Goal: Communication & Community: Participate in discussion

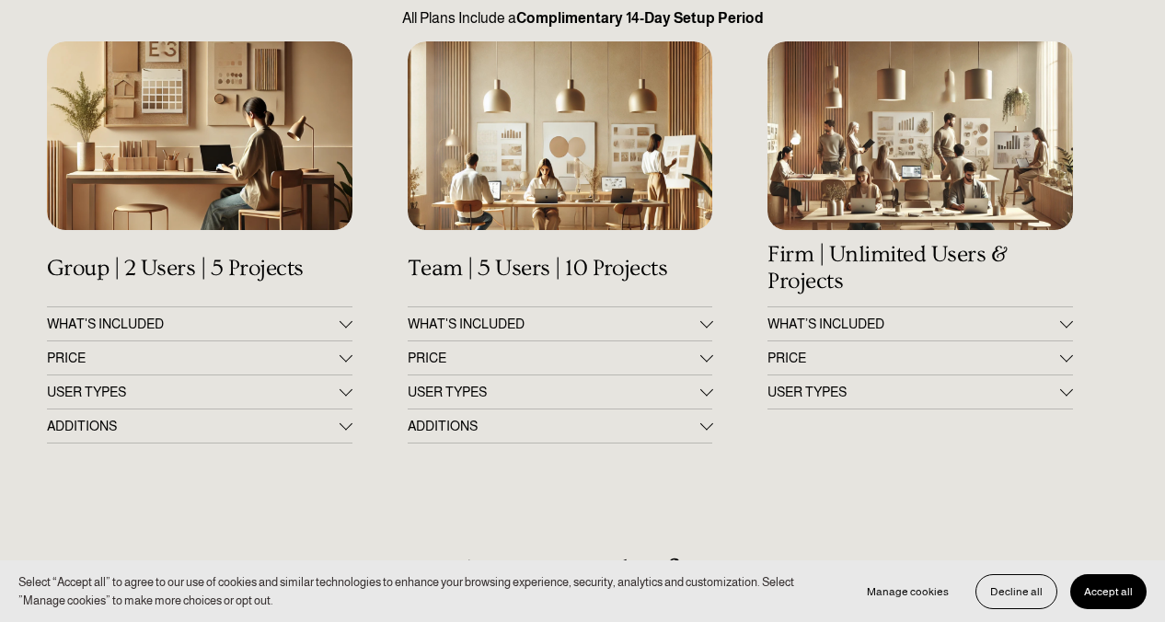
scroll to position [238, 0]
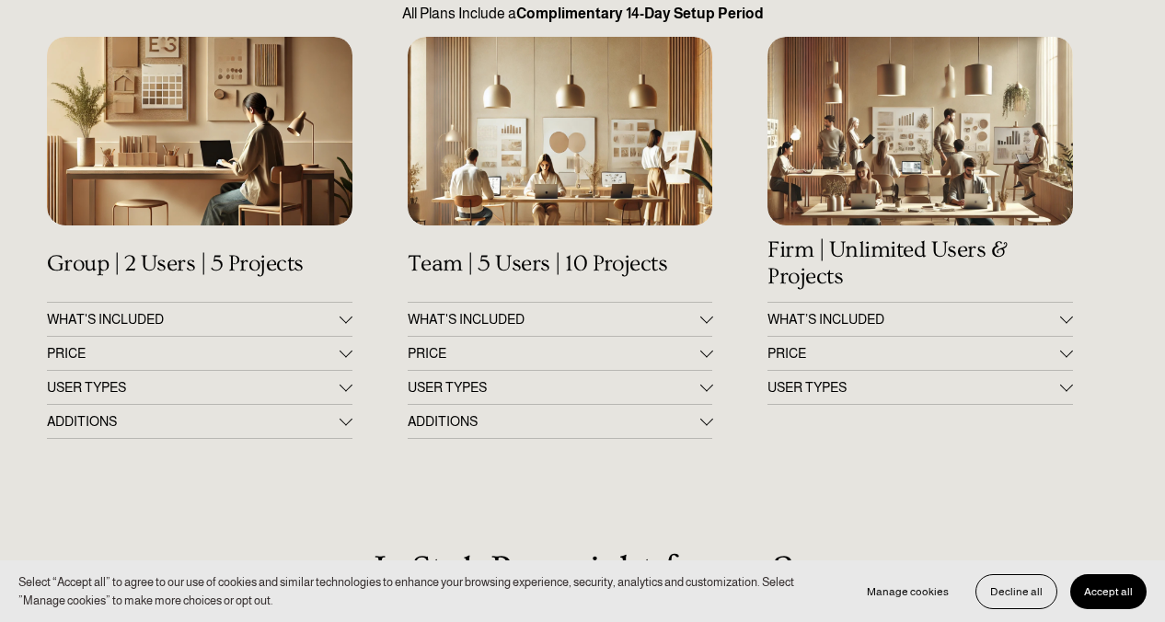
click at [704, 353] on div at bounding box center [705, 350] width 13 height 13
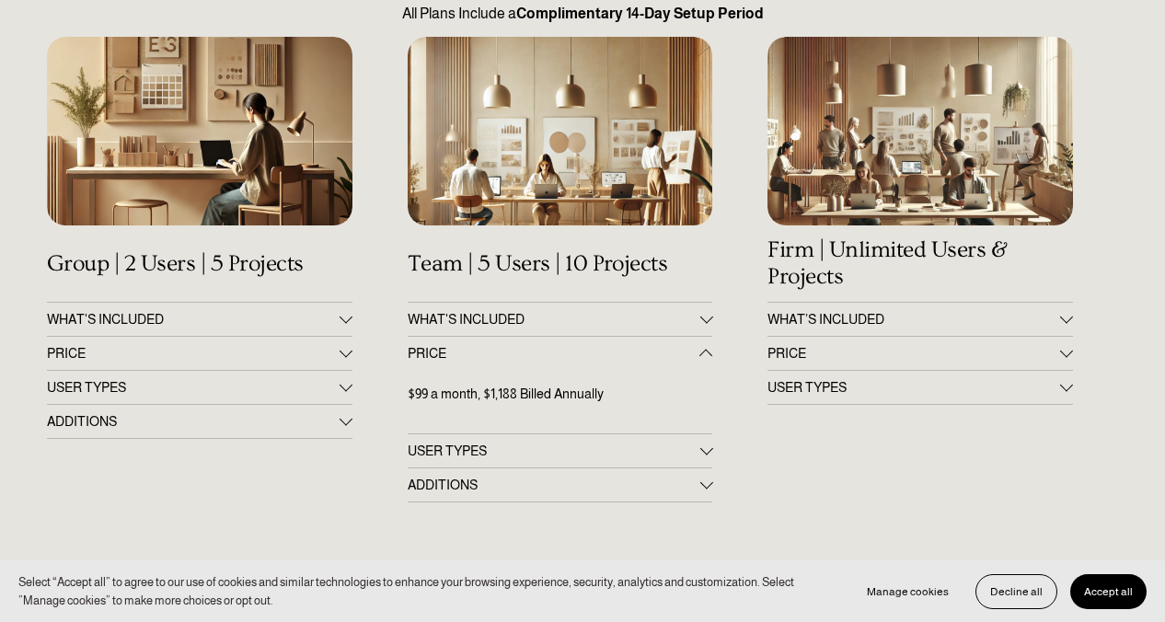
click at [704, 354] on div at bounding box center [705, 355] width 13 height 13
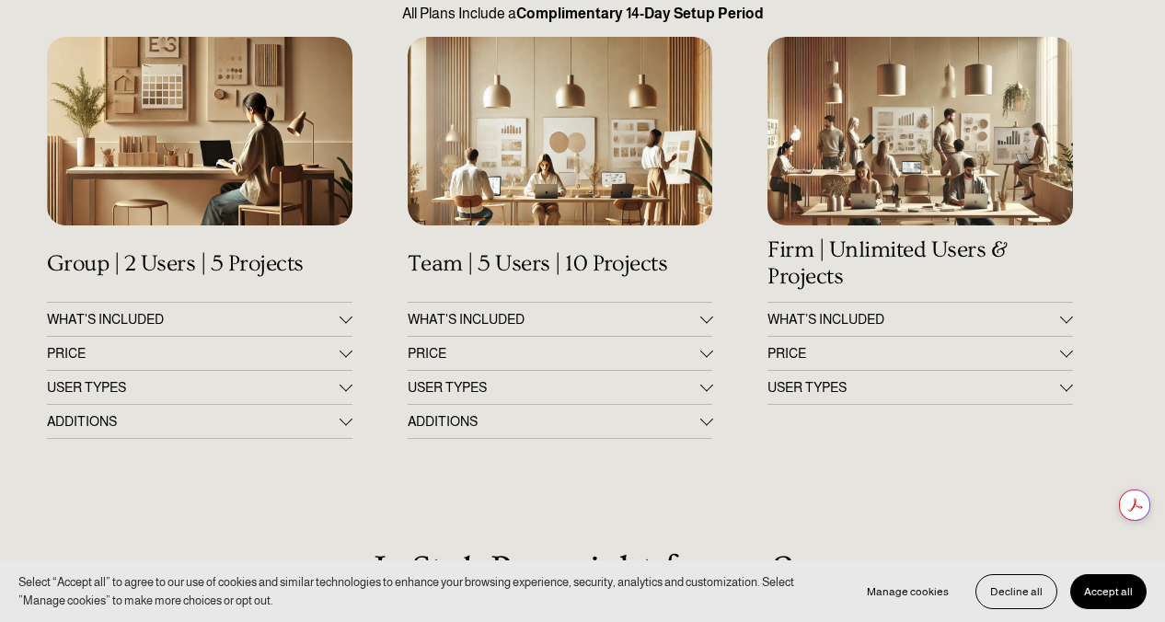
click at [708, 350] on div at bounding box center [705, 350] width 13 height 13
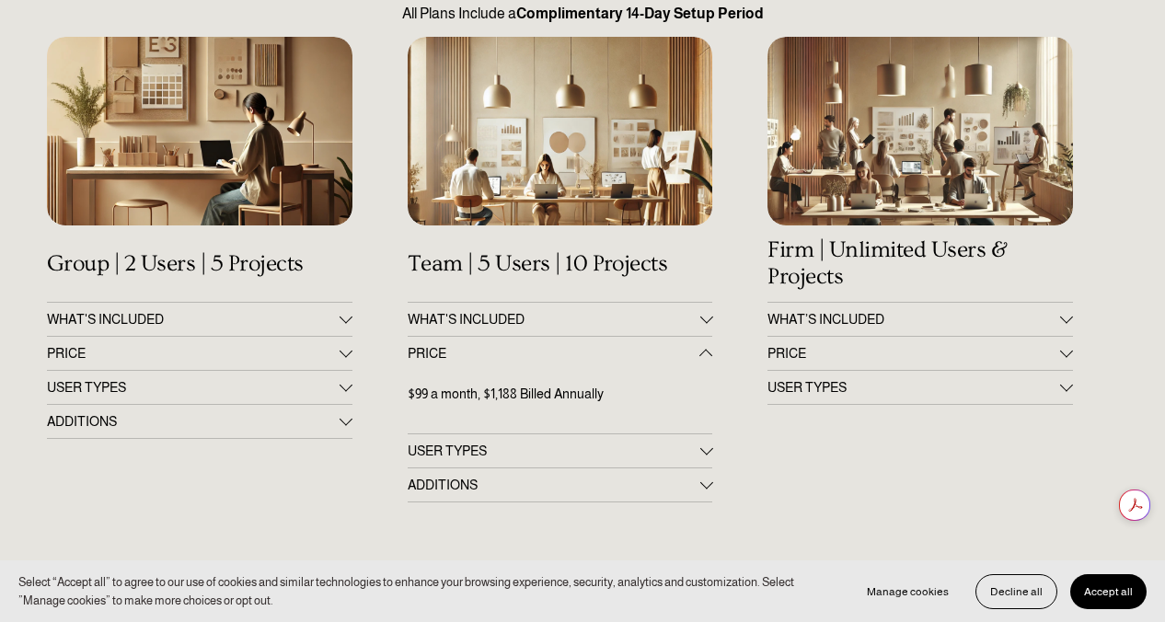
click at [1066, 355] on div at bounding box center [1066, 350] width 13 height 13
click at [343, 353] on div at bounding box center [346, 350] width 13 height 13
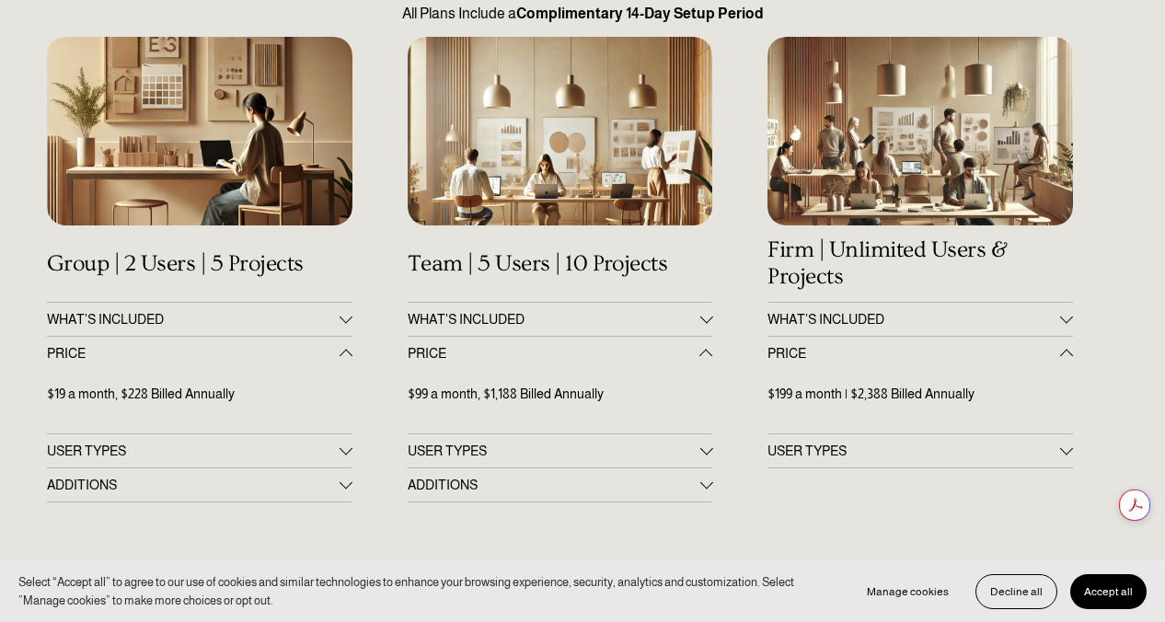
click at [705, 454] on div at bounding box center [705, 448] width 13 height 13
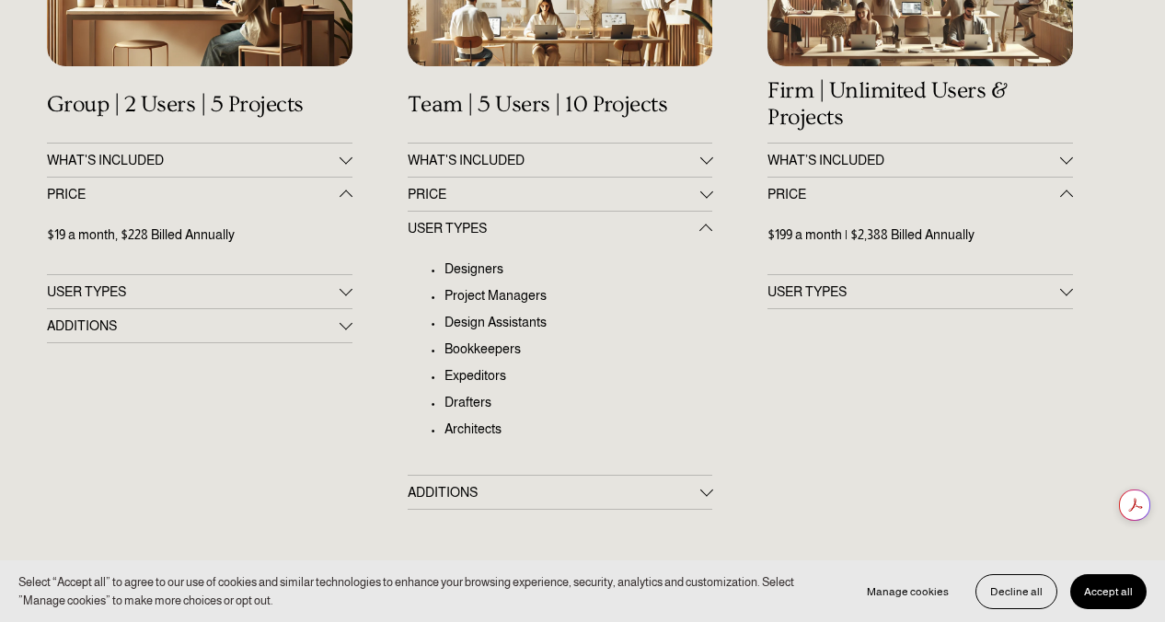
scroll to position [405, 0]
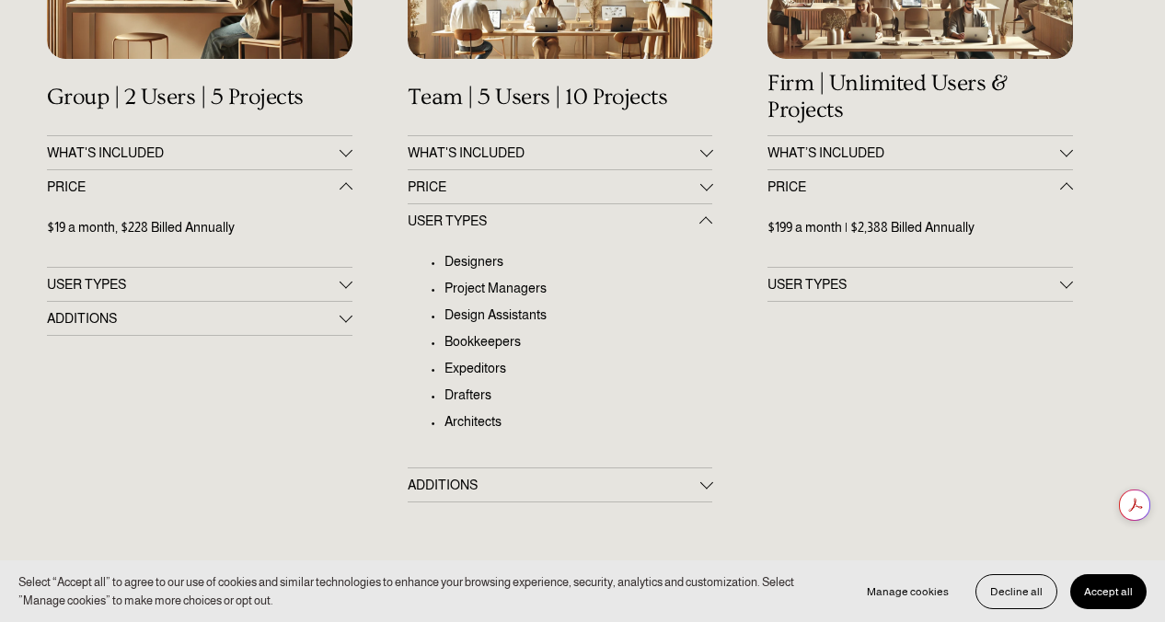
click at [702, 485] on div at bounding box center [705, 485] width 13 height 13
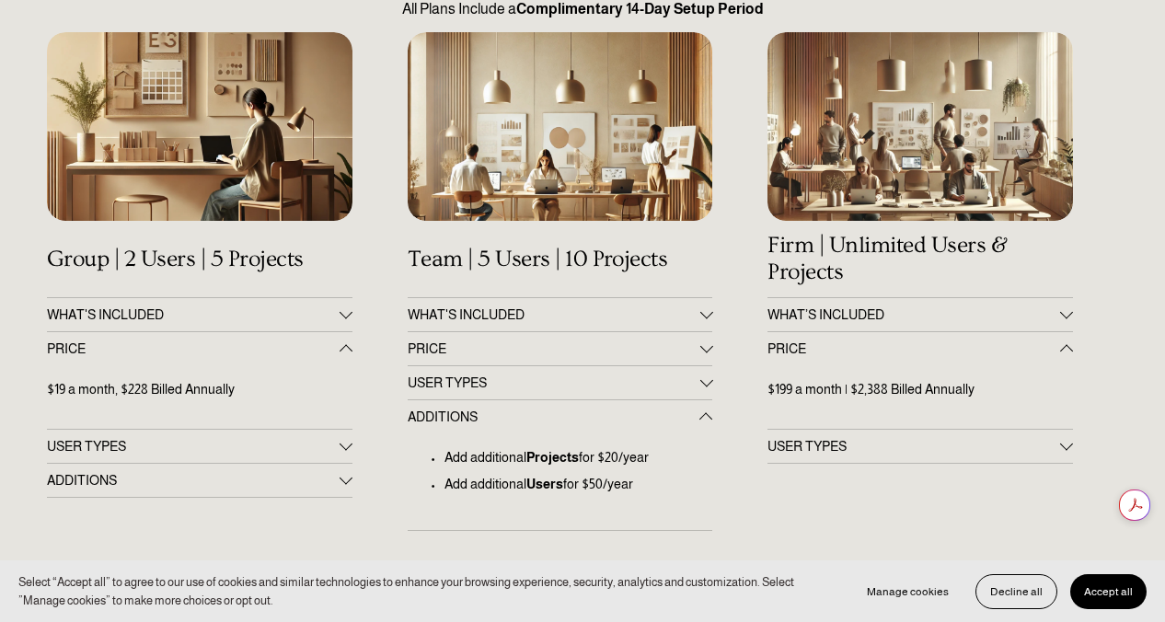
scroll to position [0, 0]
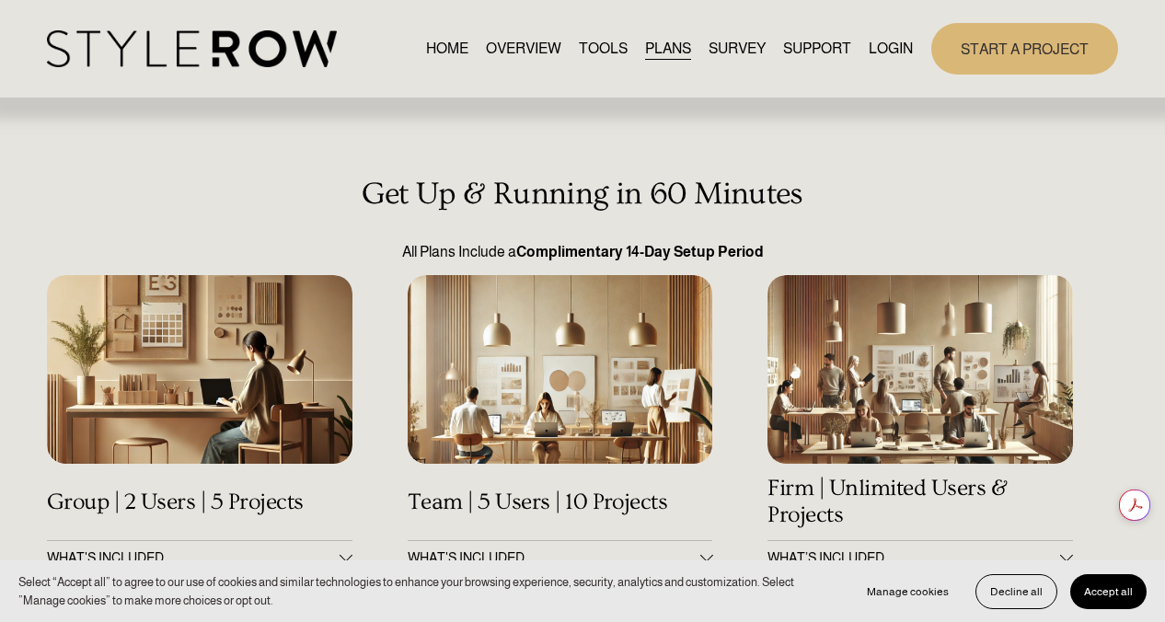
click at [881, 45] on link "LOGIN" at bounding box center [891, 48] width 44 height 25
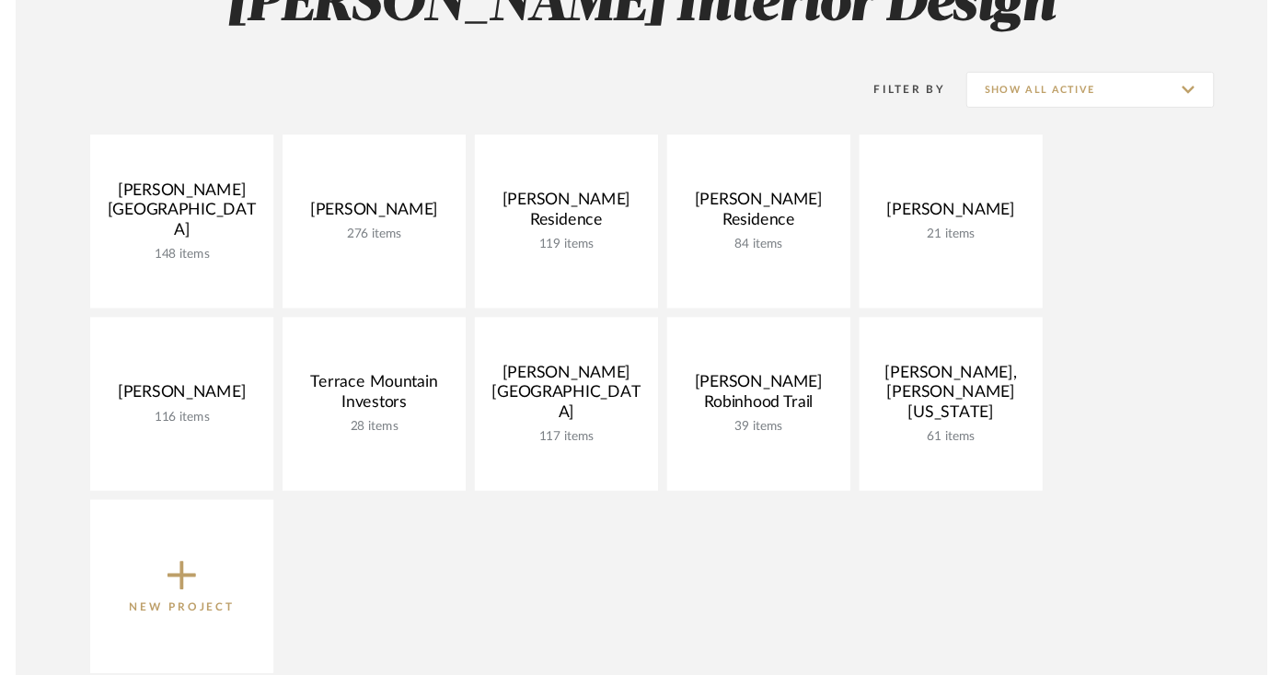
scroll to position [323, 0]
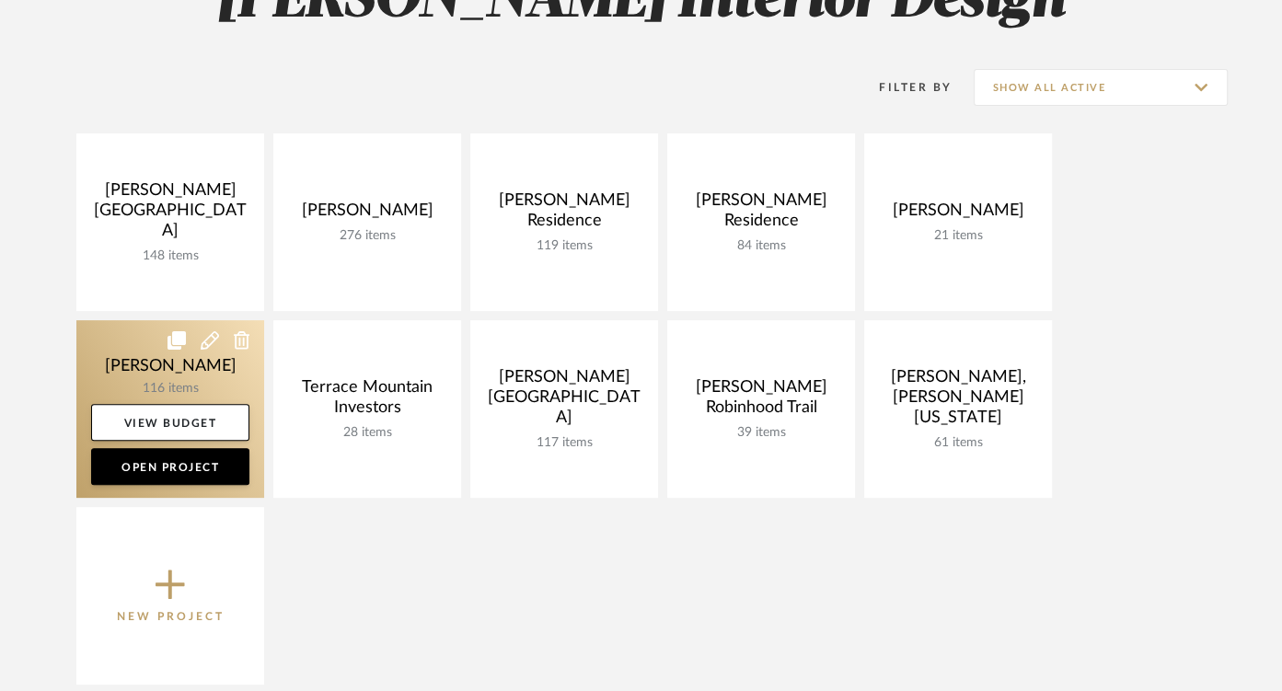
click at [208, 357] on link at bounding box center [170, 409] width 188 height 178
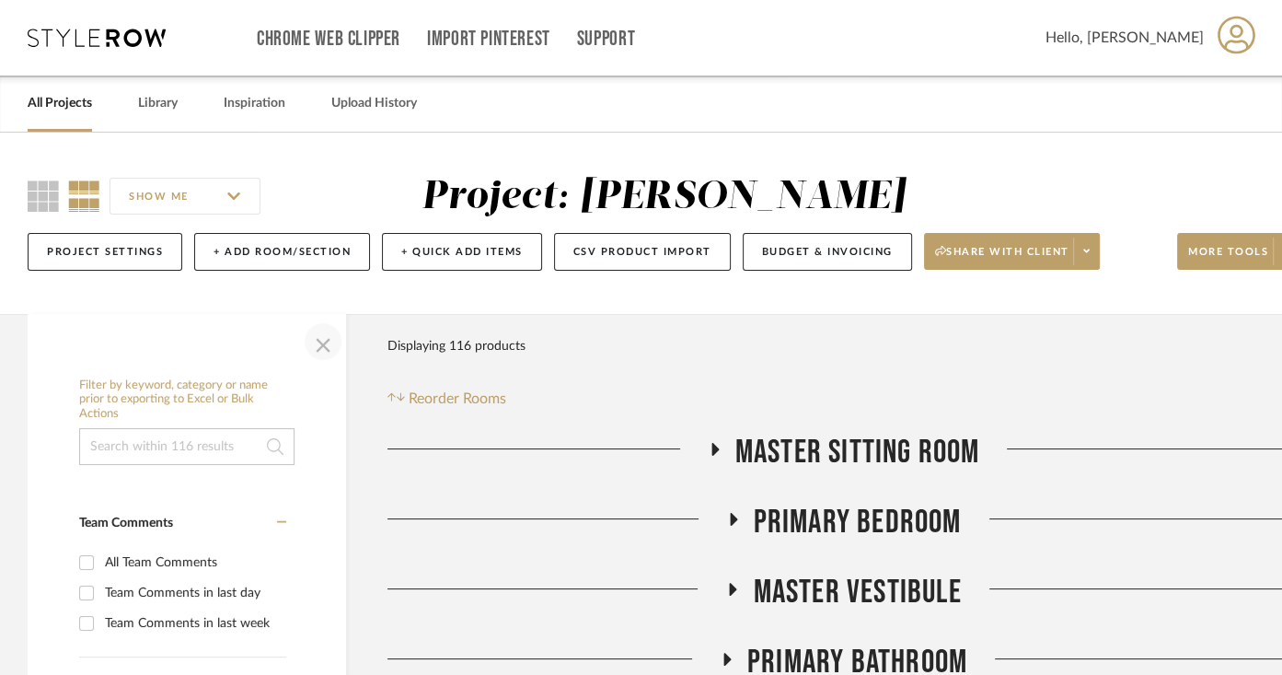
click at [328, 343] on span "button" at bounding box center [323, 341] width 44 height 44
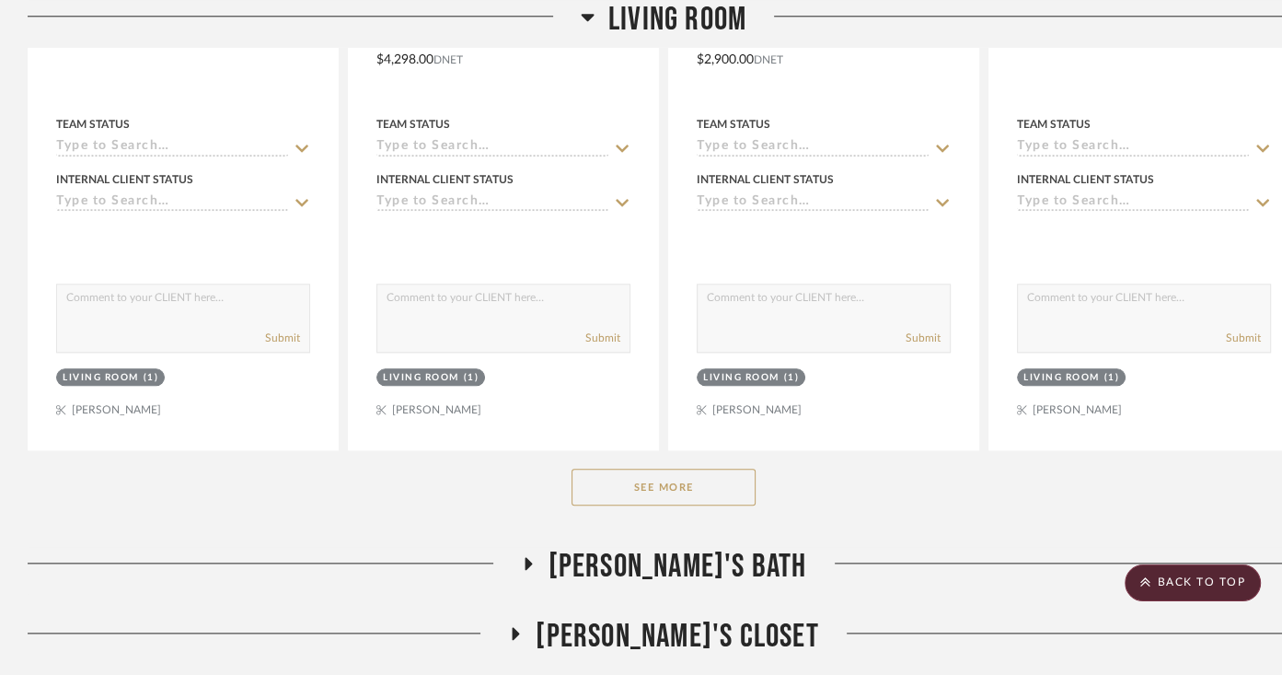
scroll to position [1634, 0]
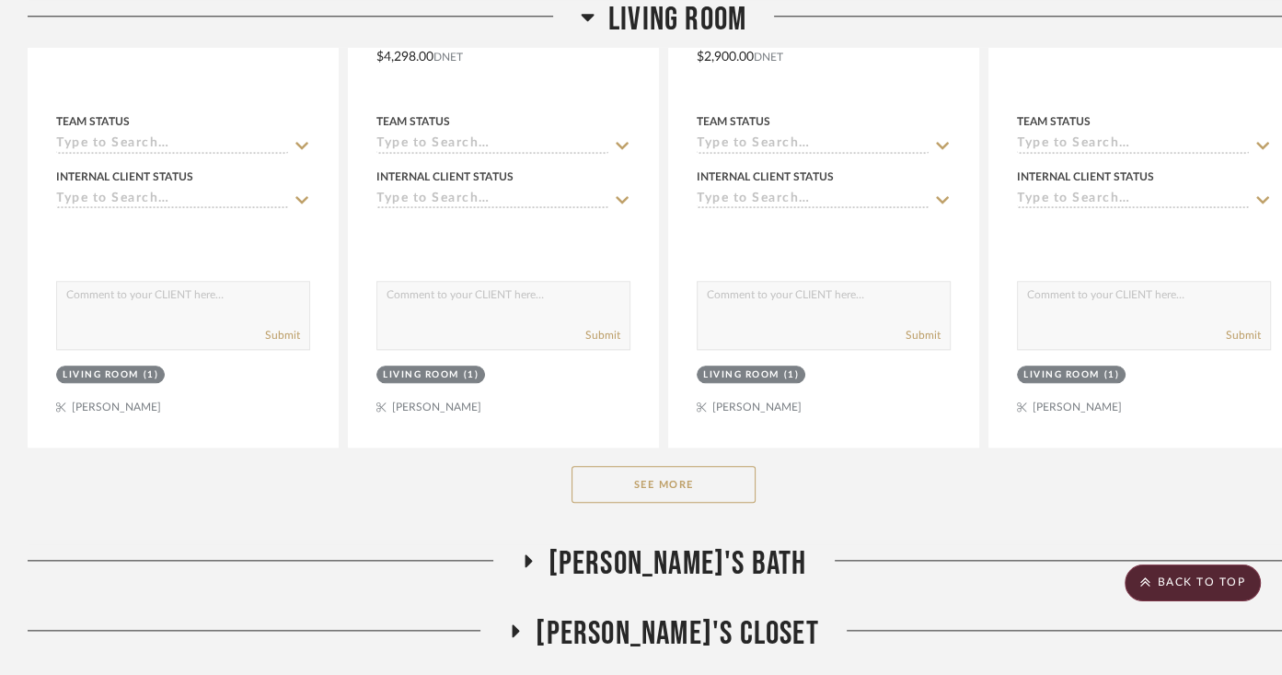
click at [649, 488] on button "See More" at bounding box center [664, 484] width 184 height 37
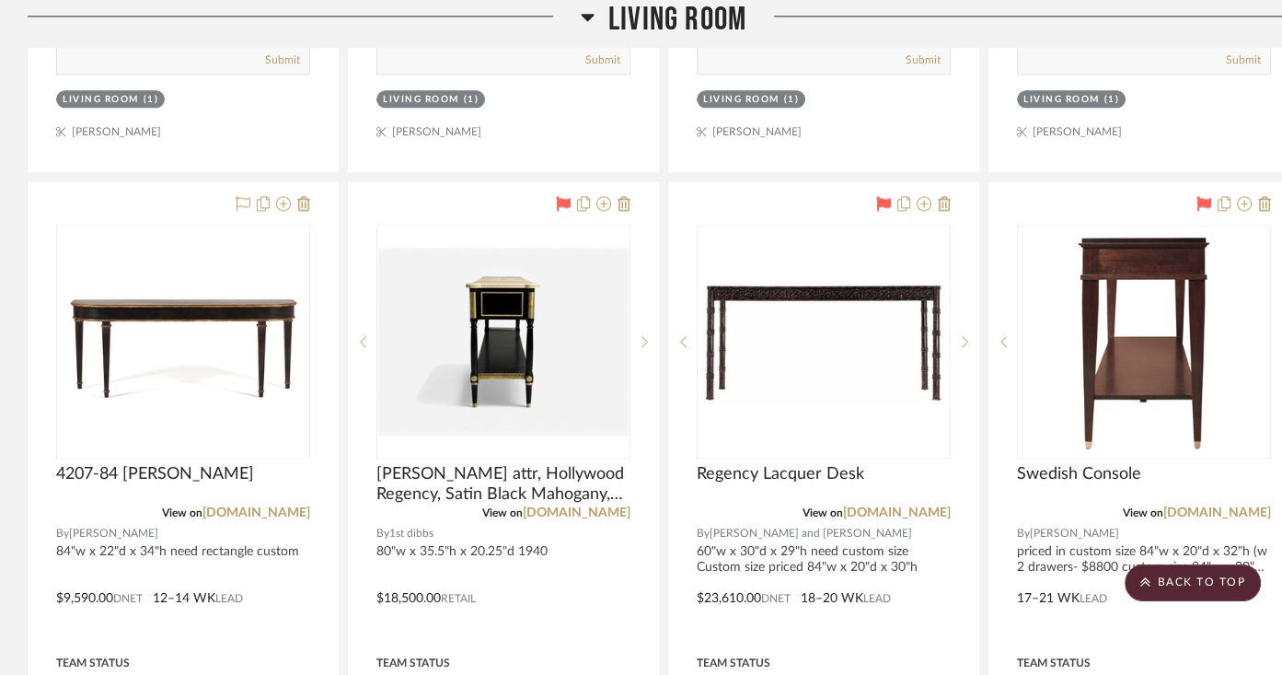
scroll to position [1910, 0]
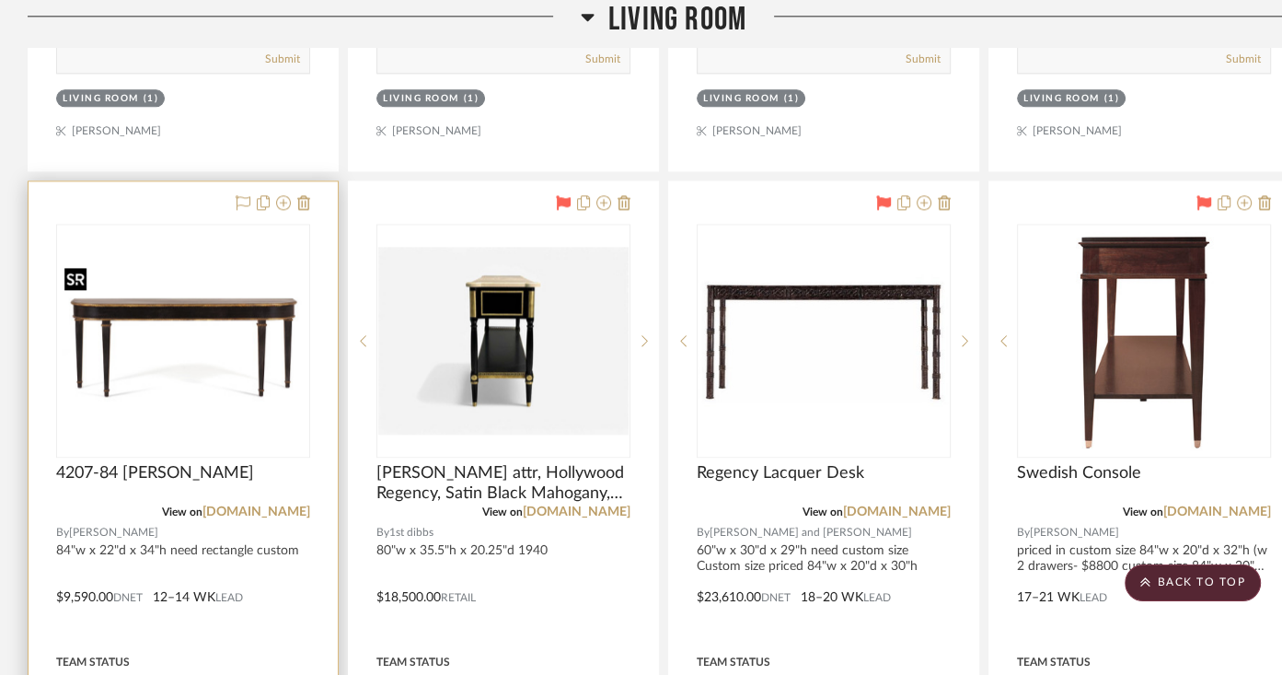
click at [214, 334] on img "0" at bounding box center [183, 340] width 250 height 155
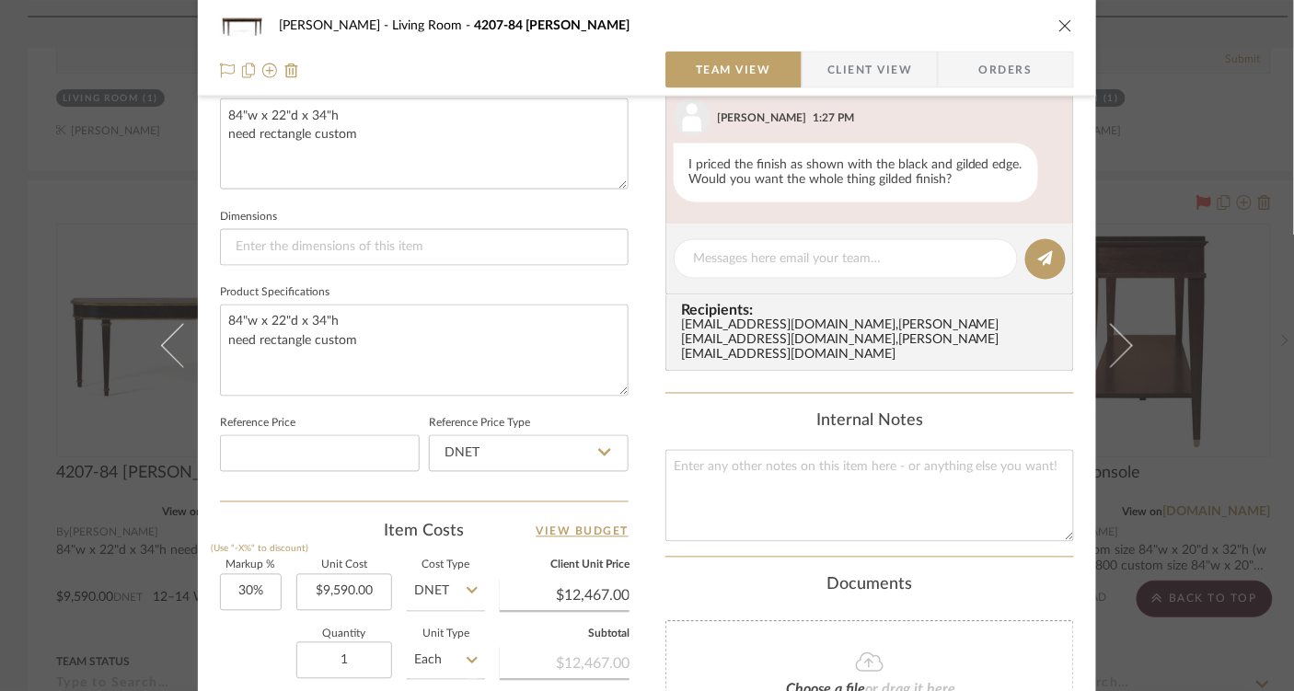
scroll to position [664, 0]
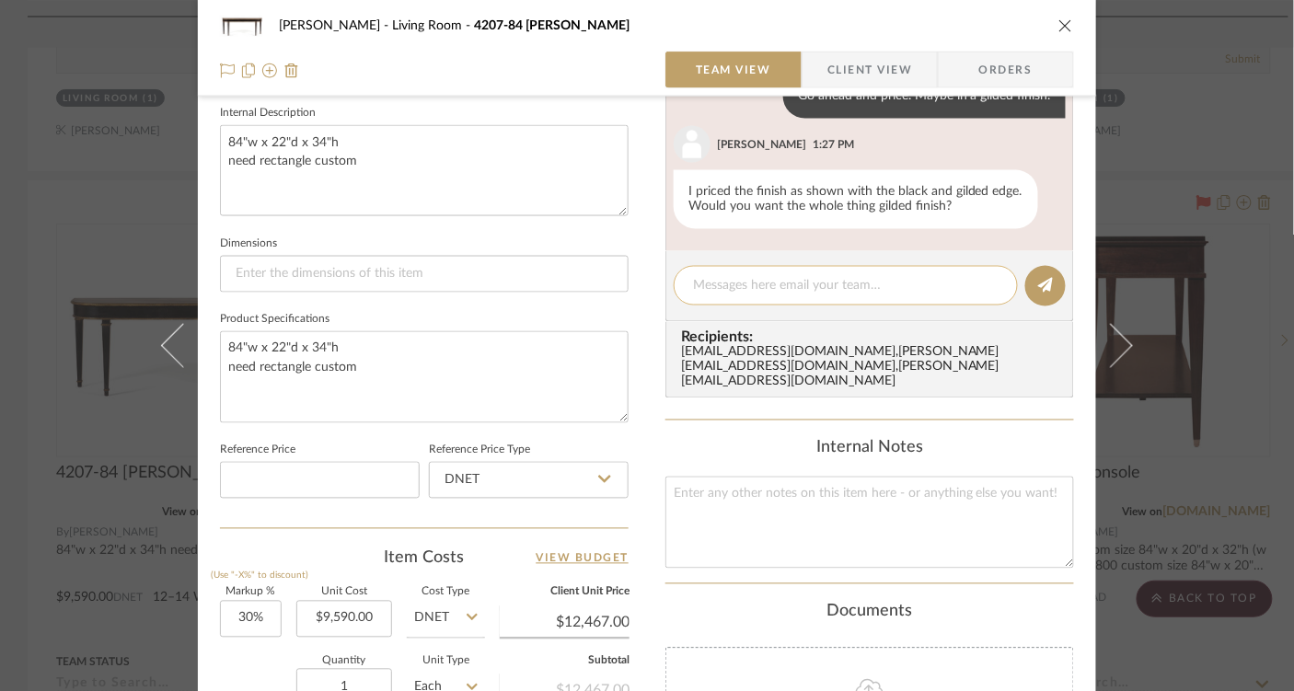
click at [737, 285] on textarea at bounding box center [846, 285] width 306 height 19
type textarea "yes, just see what is available. This is an option also."
click at [1046, 286] on icon at bounding box center [1045, 285] width 15 height 15
